Goal: Information Seeking & Learning: Check status

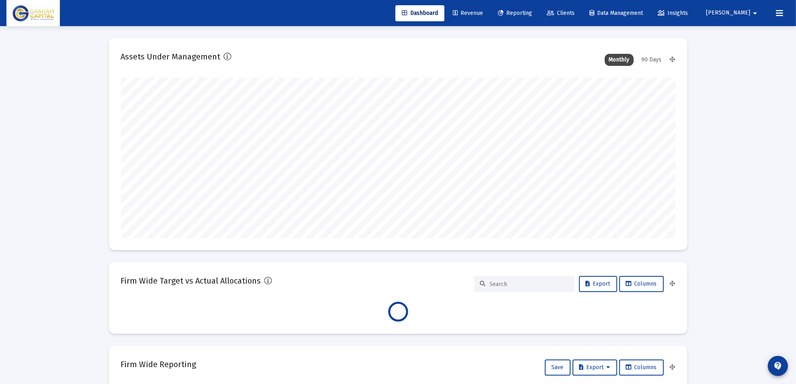
scroll to position [161, 299]
type input "[DATE]"
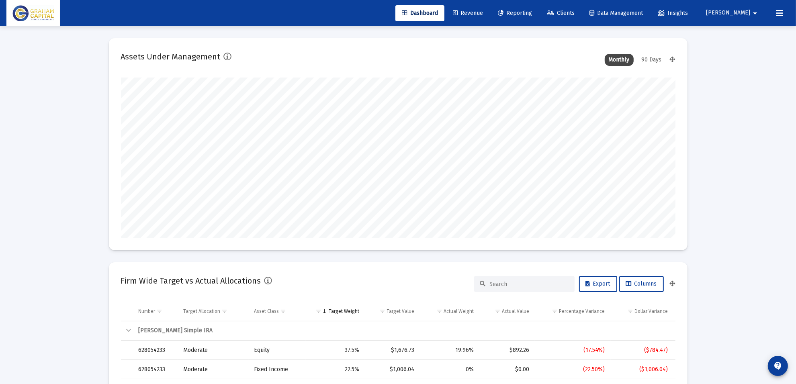
scroll to position [161, 259]
click at [529, 5] on link "Reporting" at bounding box center [515, 13] width 47 height 16
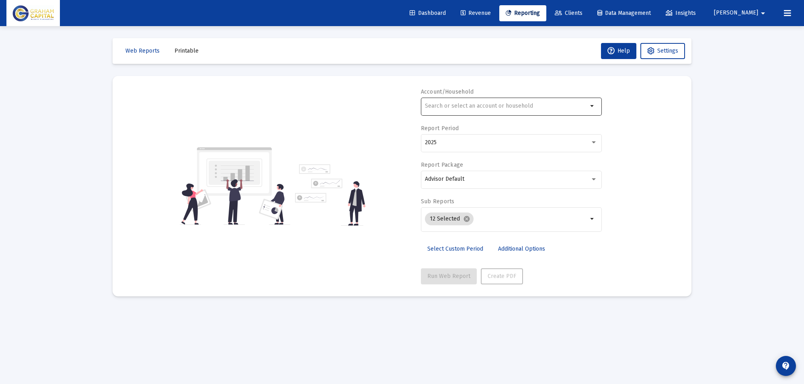
click at [467, 105] on input "text" at bounding box center [506, 106] width 163 height 6
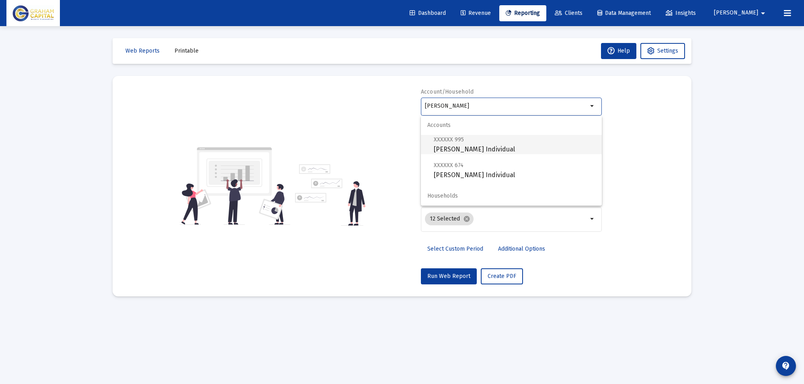
click at [487, 148] on span "XXXXXX 995 [GEOGRAPHIC_DATA][PERSON_NAME] Individual" at bounding box center [515, 145] width 162 height 20
type input "[PERSON_NAME] Individual"
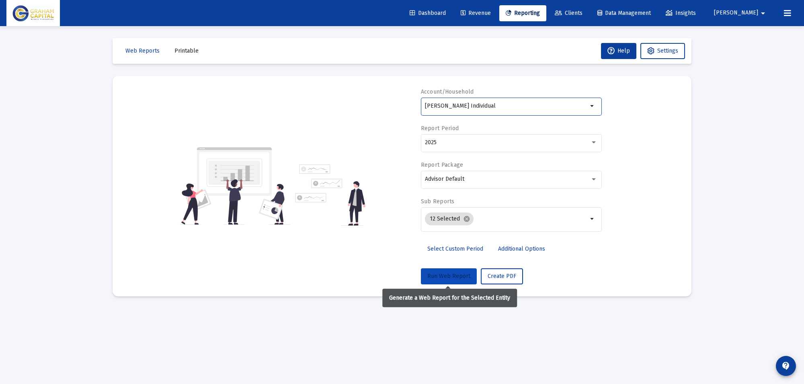
click at [439, 270] on button "Run Web Report" at bounding box center [449, 277] width 56 height 16
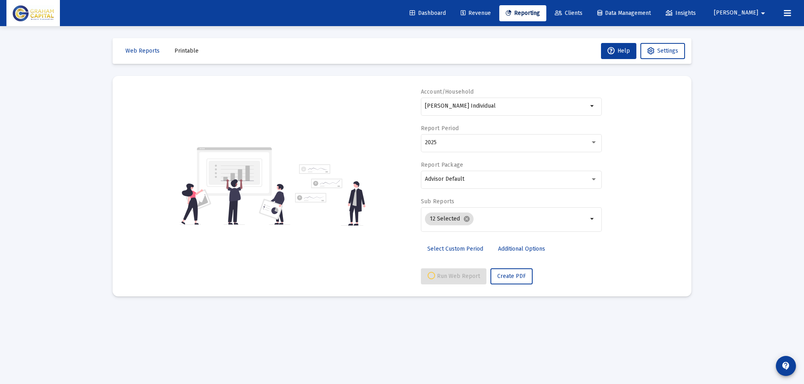
select select "View all"
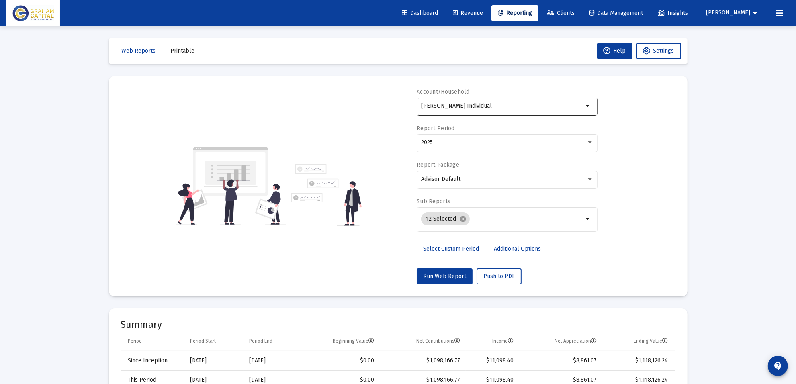
click at [449, 107] on input "[PERSON_NAME] Individual" at bounding box center [502, 106] width 163 height 6
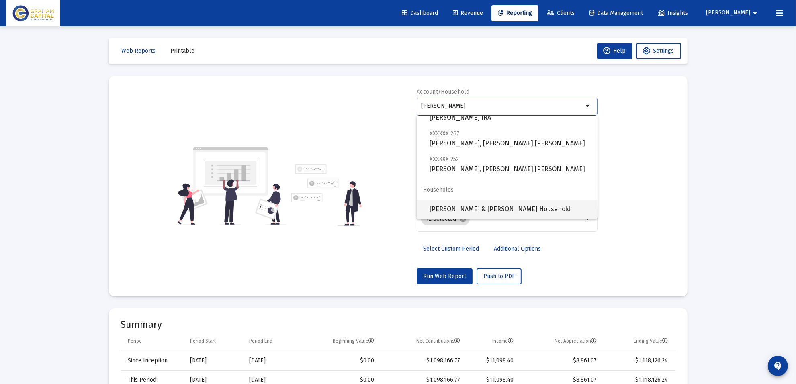
click at [479, 208] on span "[PERSON_NAME] & [PERSON_NAME] Household" at bounding box center [511, 209] width 162 height 19
type input "[PERSON_NAME] & [PERSON_NAME] Household"
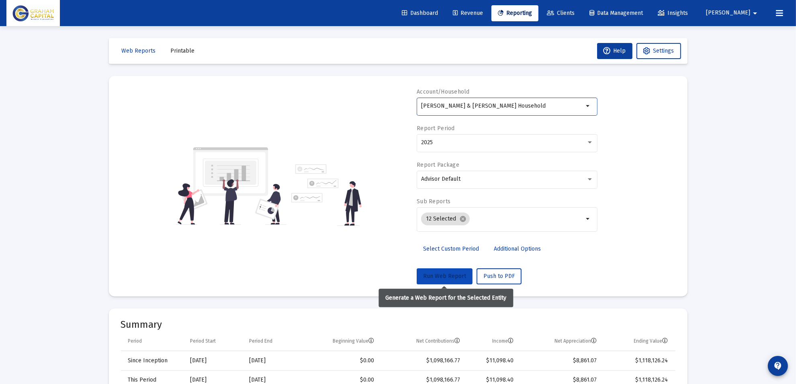
click at [443, 277] on span "Run Web Report" at bounding box center [444, 276] width 43 height 7
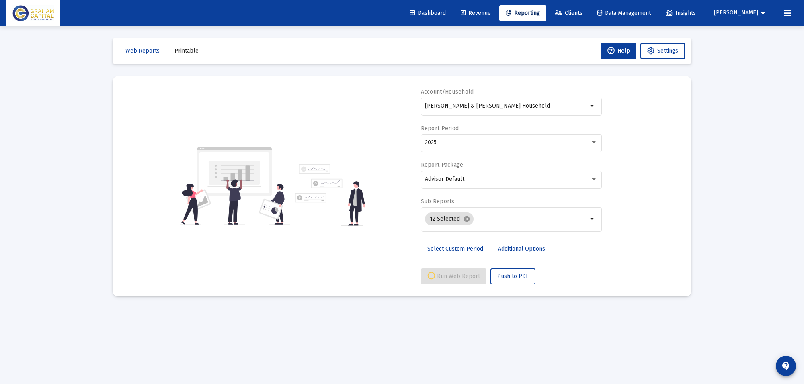
select select "View all"
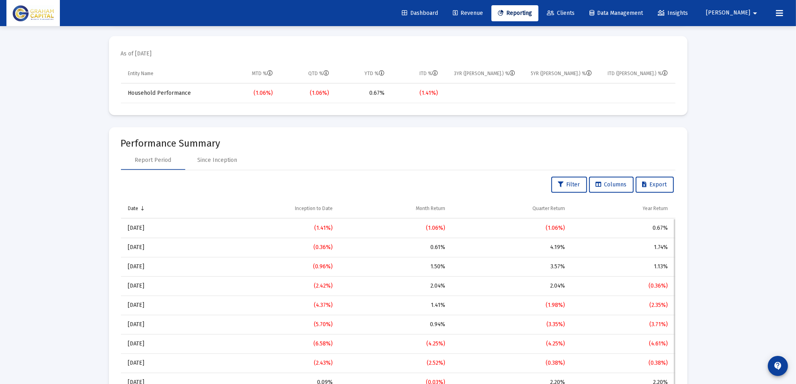
scroll to position [503, 0]
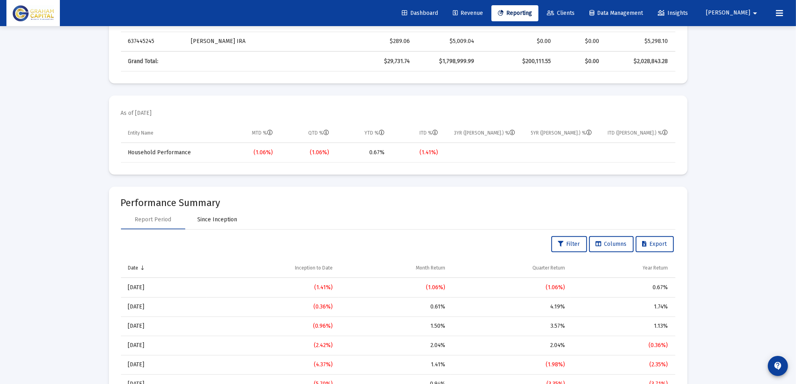
click at [222, 220] on div "Since Inception" at bounding box center [217, 220] width 40 height 8
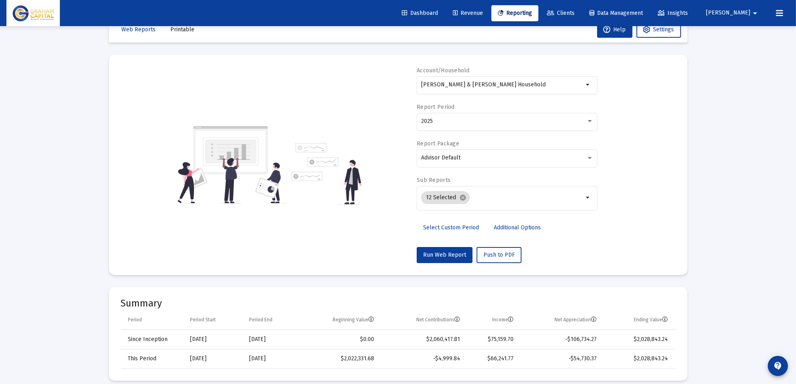
scroll to position [0, 0]
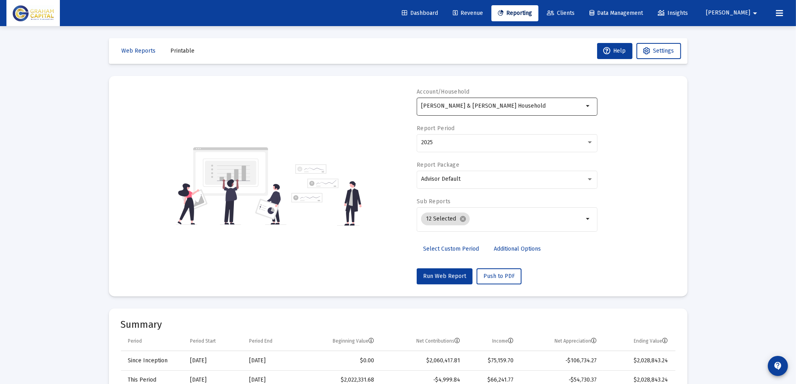
click at [506, 113] on div "[PERSON_NAME] & [PERSON_NAME] Household" at bounding box center [502, 106] width 163 height 20
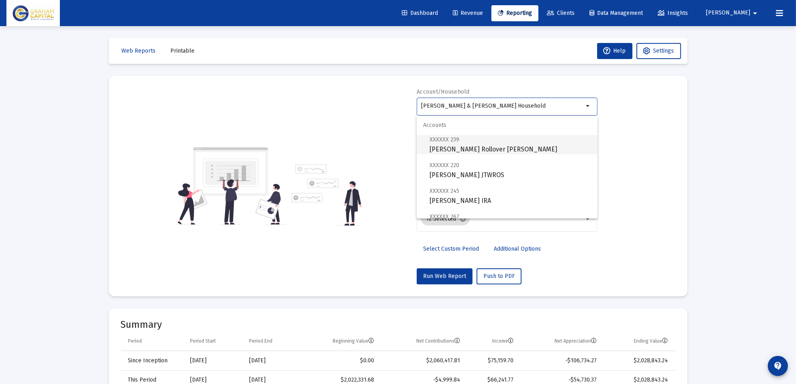
click at [493, 149] on span "XXXXXX 239 [PERSON_NAME] IRA" at bounding box center [511, 145] width 162 height 20
type input "[PERSON_NAME] Rollover [PERSON_NAME]"
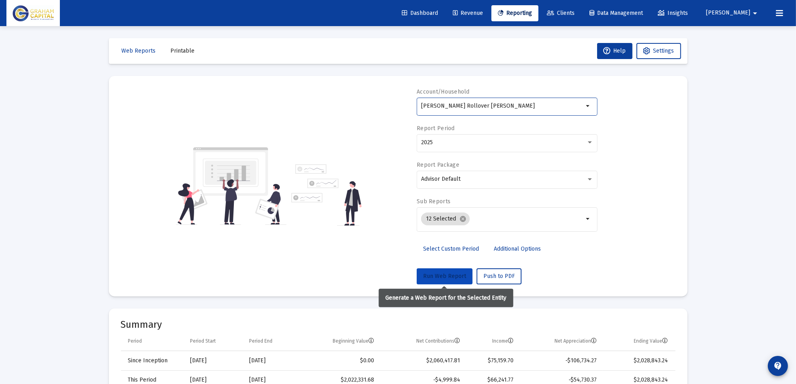
click at [441, 280] on button "Run Web Report" at bounding box center [445, 277] width 56 height 16
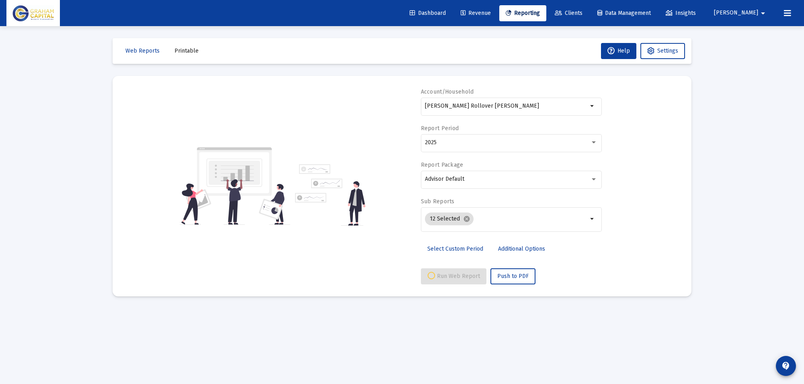
select select "View all"
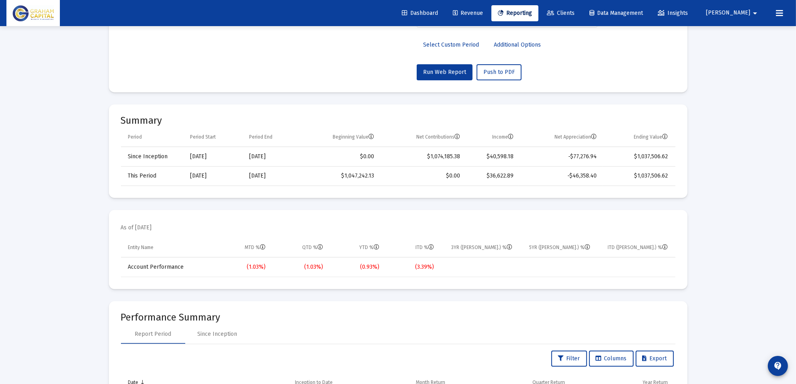
scroll to position [101, 0]
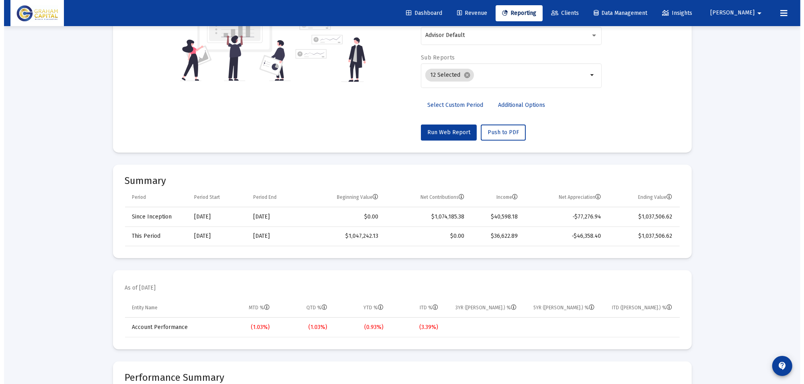
scroll to position [0, 0]
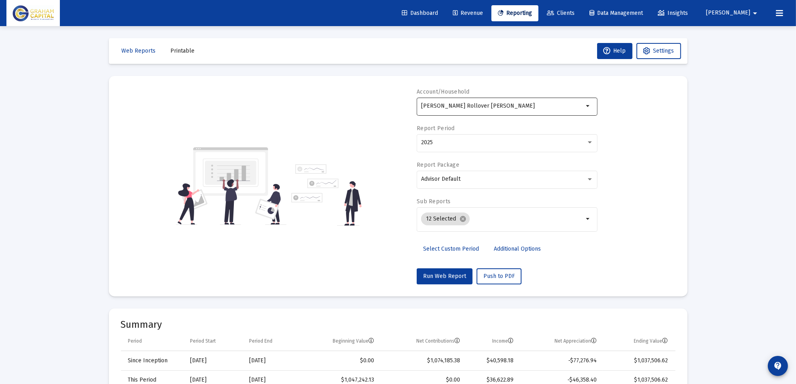
click at [559, 99] on div "[PERSON_NAME] Rollover [PERSON_NAME]" at bounding box center [502, 106] width 163 height 20
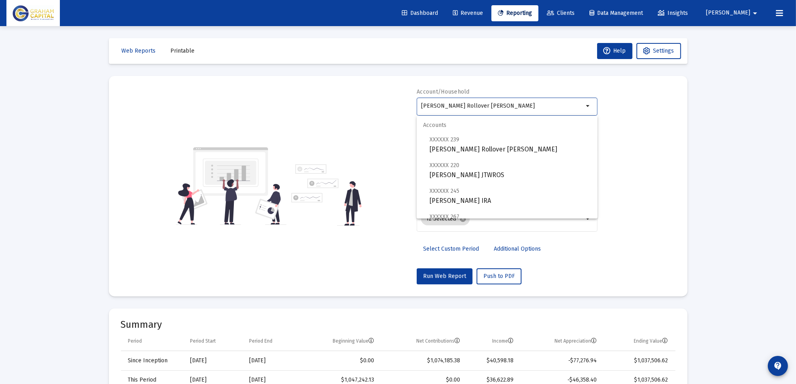
click at [658, 129] on div "Account/[PERSON_NAME] IRA arrow_drop_down Report Period 2025 Report Package Adv…" at bounding box center [398, 186] width 555 height 197
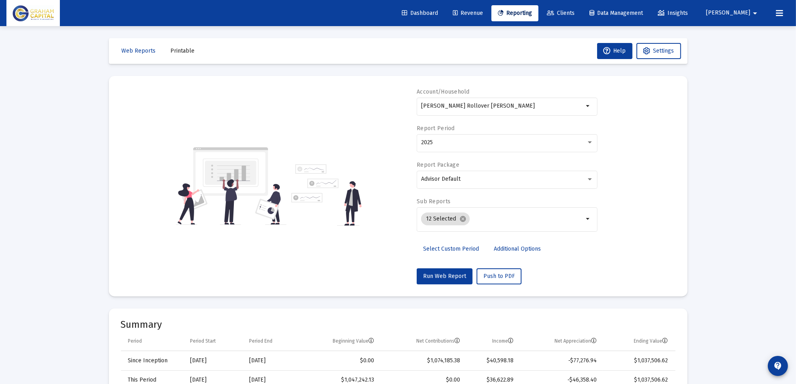
click at [483, 15] on span "Revenue" at bounding box center [468, 13] width 30 height 7
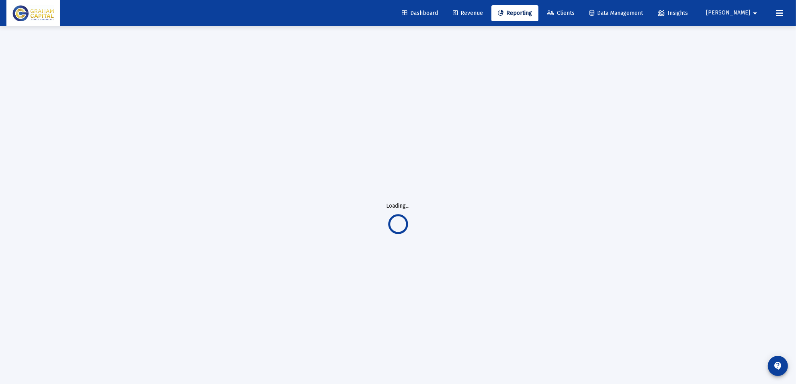
click at [575, 14] on span "Clients" at bounding box center [561, 13] width 28 height 7
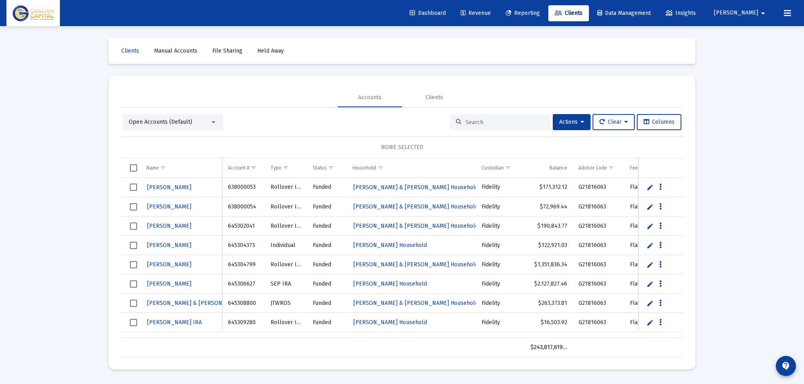
click at [488, 123] on input at bounding box center [505, 122] width 79 height 7
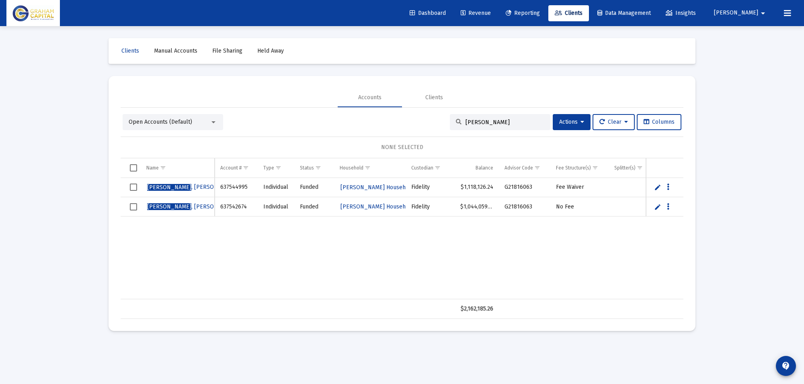
drag, startPoint x: 488, startPoint y: 122, endPoint x: 433, endPoint y: 120, distance: 55.9
click at [433, 120] on div "Open Accounts (Default) [PERSON_NAME] Actions Clear Columns" at bounding box center [402, 122] width 559 height 16
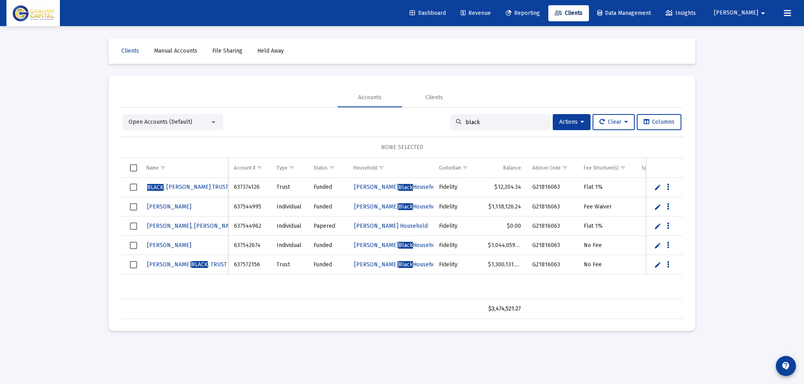
type input "black"
